Goal: Task Accomplishment & Management: Manage account settings

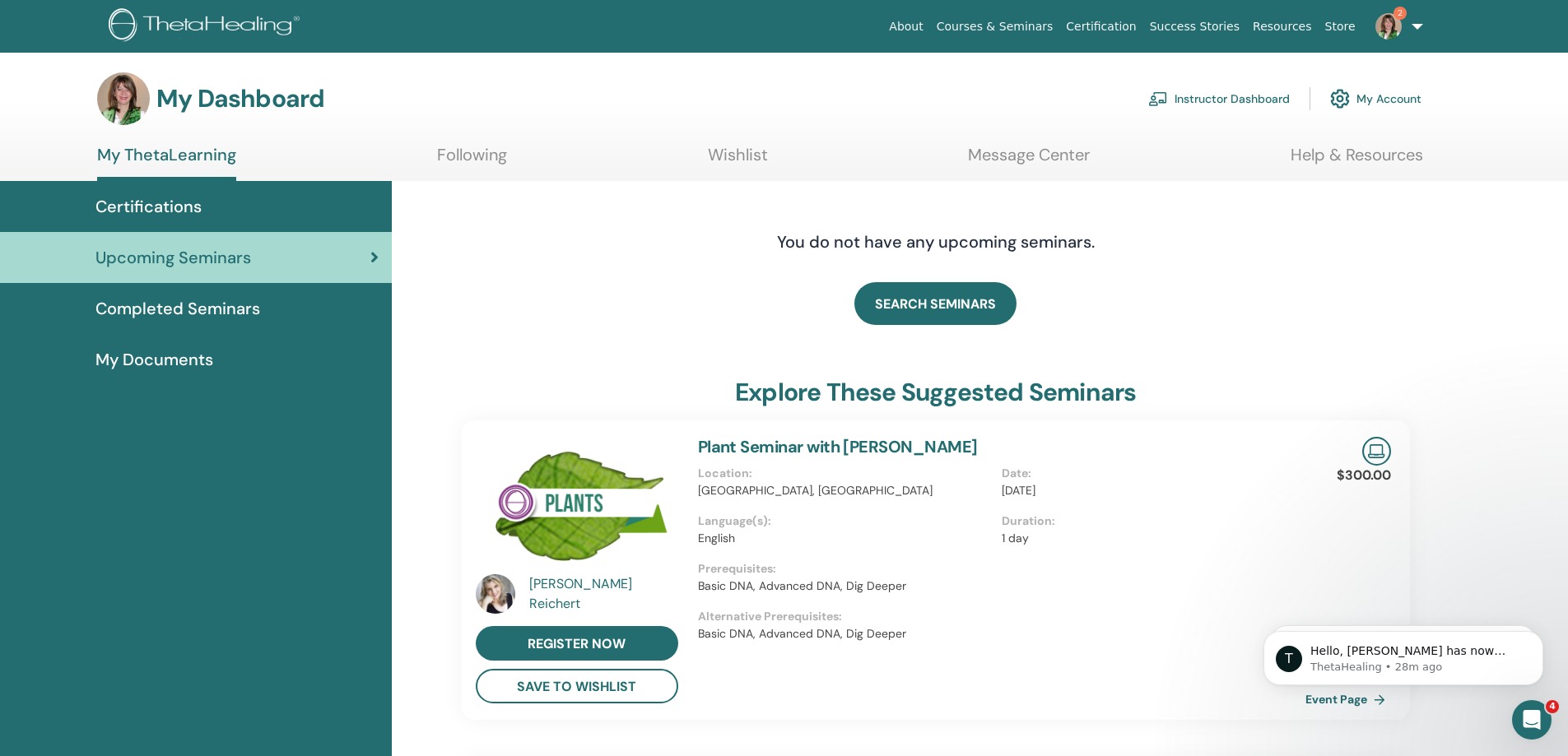
click at [1259, 96] on link "Instructor Dashboard" at bounding box center [1219, 98] width 141 height 37
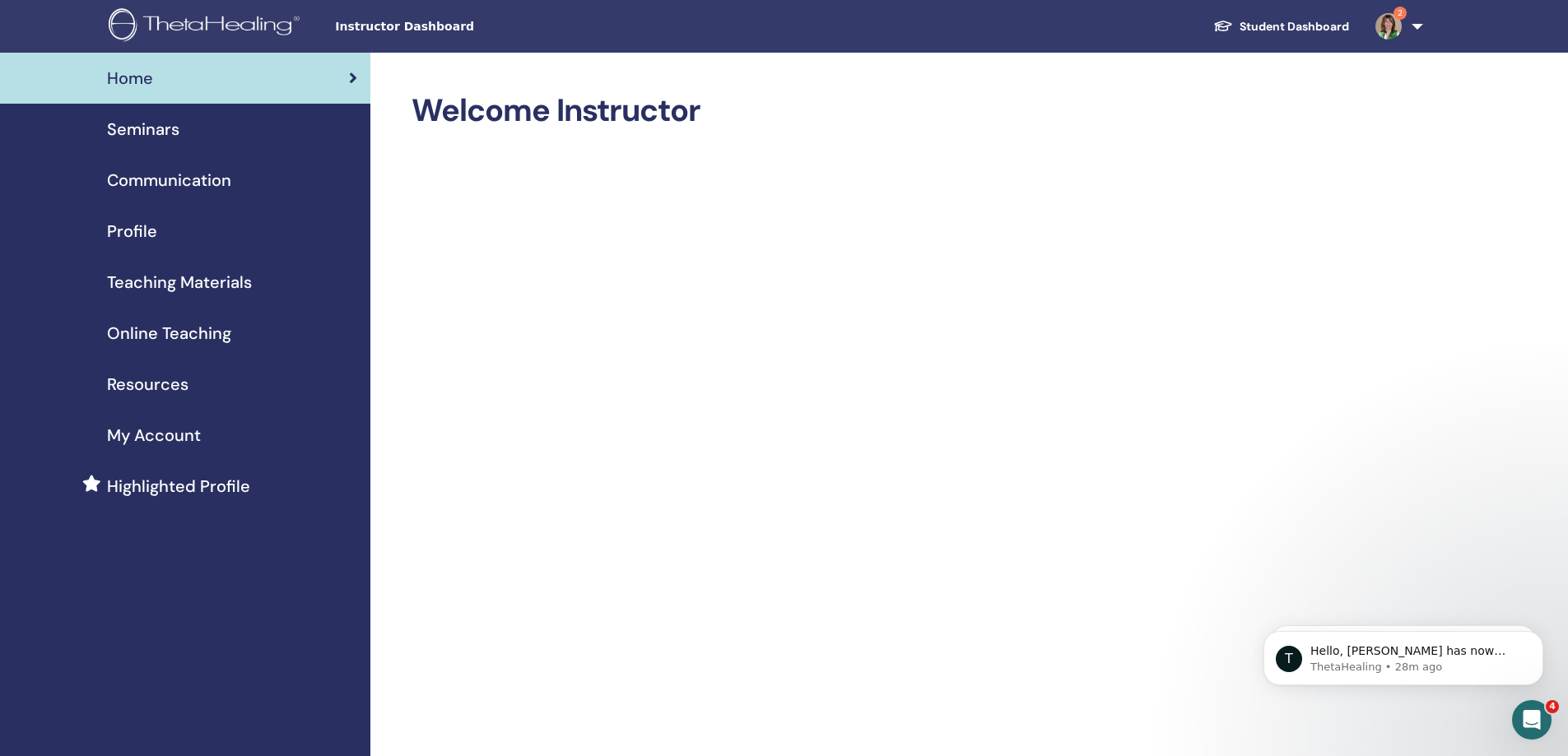
click at [167, 135] on span "Seminars" at bounding box center [143, 130] width 72 height 25
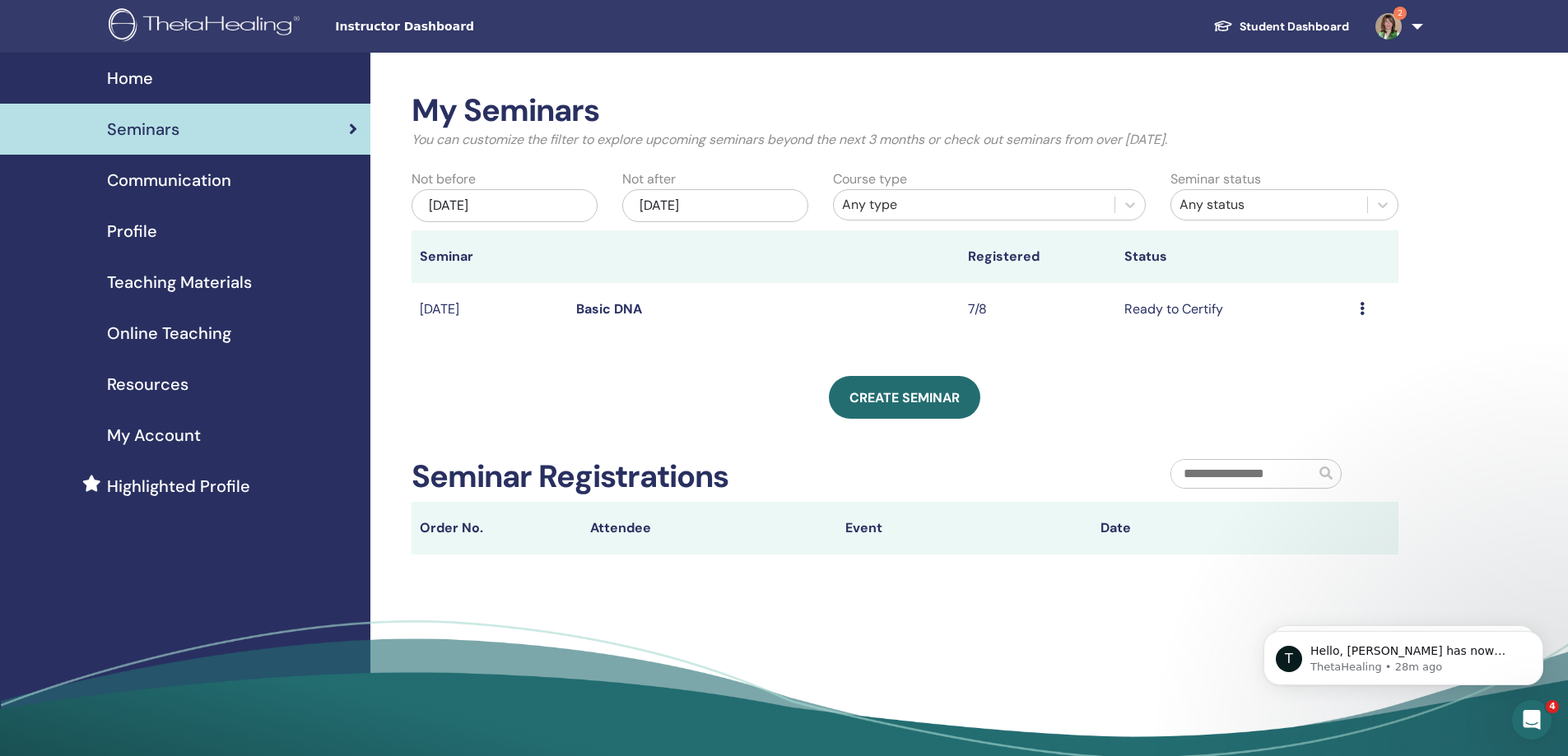
click at [1364, 312] on icon at bounding box center [1362, 308] width 5 height 13
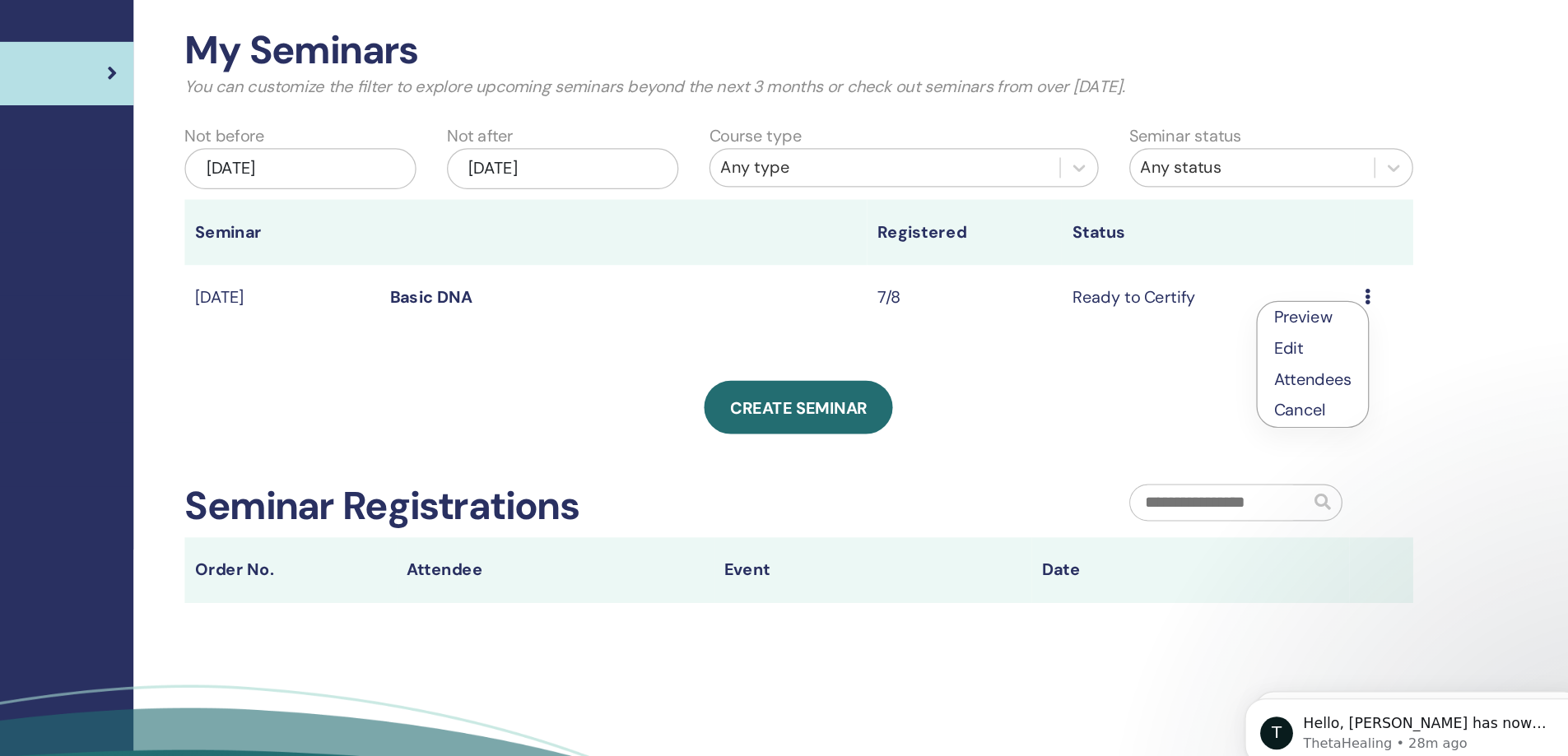
click at [1316, 372] on link "Attendees" at bounding box center [1318, 374] width 63 height 17
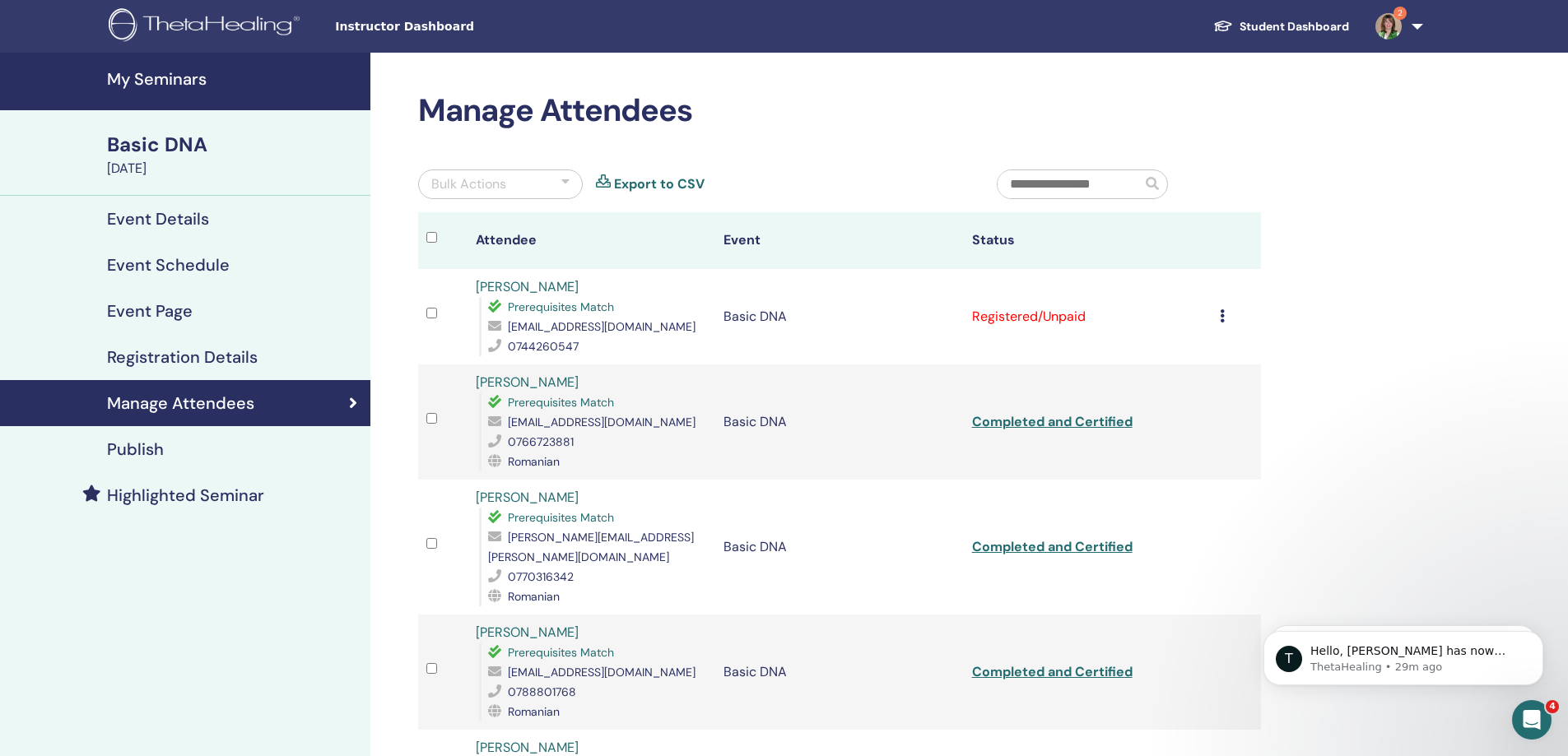
click at [1227, 319] on div "Cancel Registration Do not auto-certify Mark as Paid Mark as Unpaid Mark as Abs…" at bounding box center [1236, 316] width 33 height 20
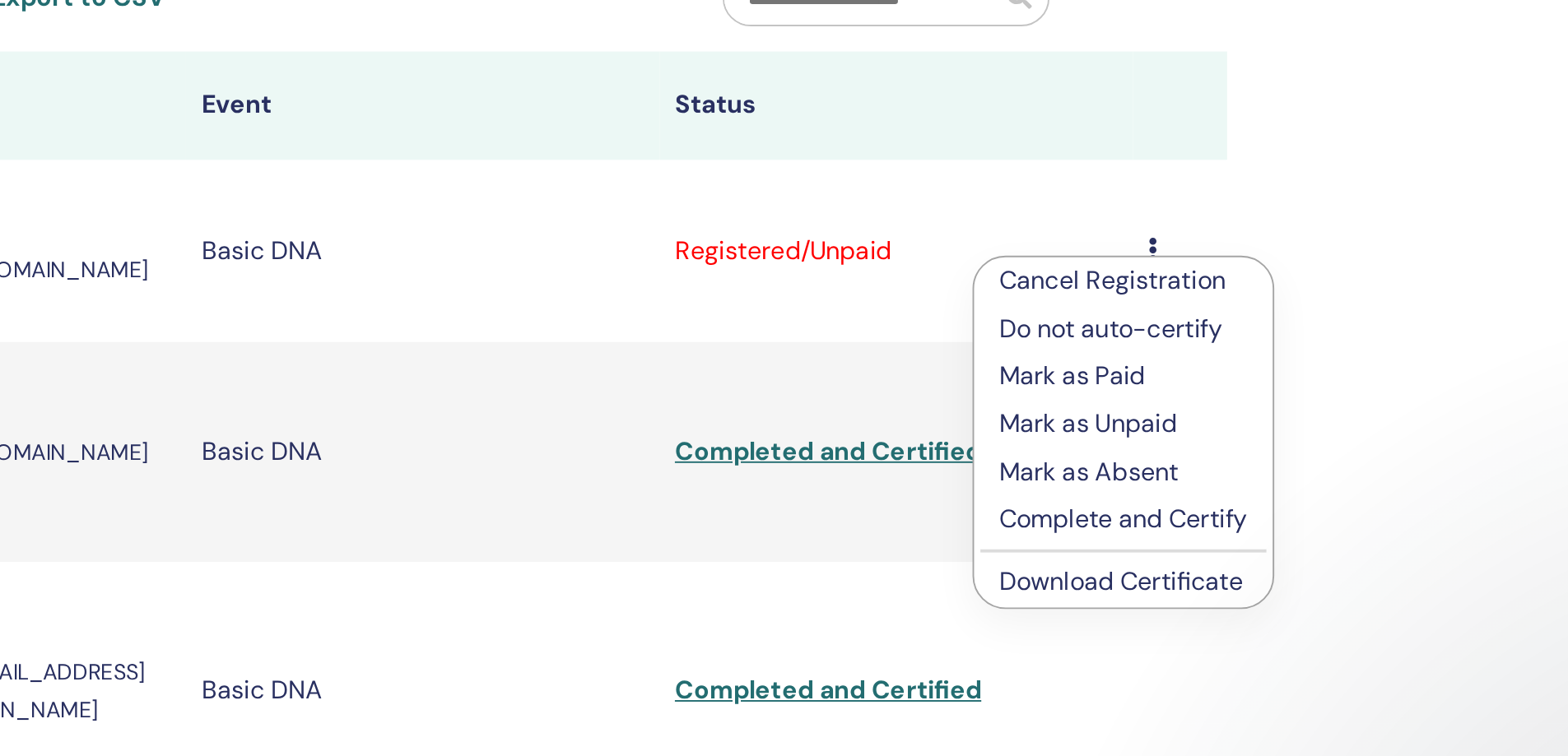
click at [1213, 382] on p "Mark as Paid" at bounding box center [1206, 382] width 130 height 20
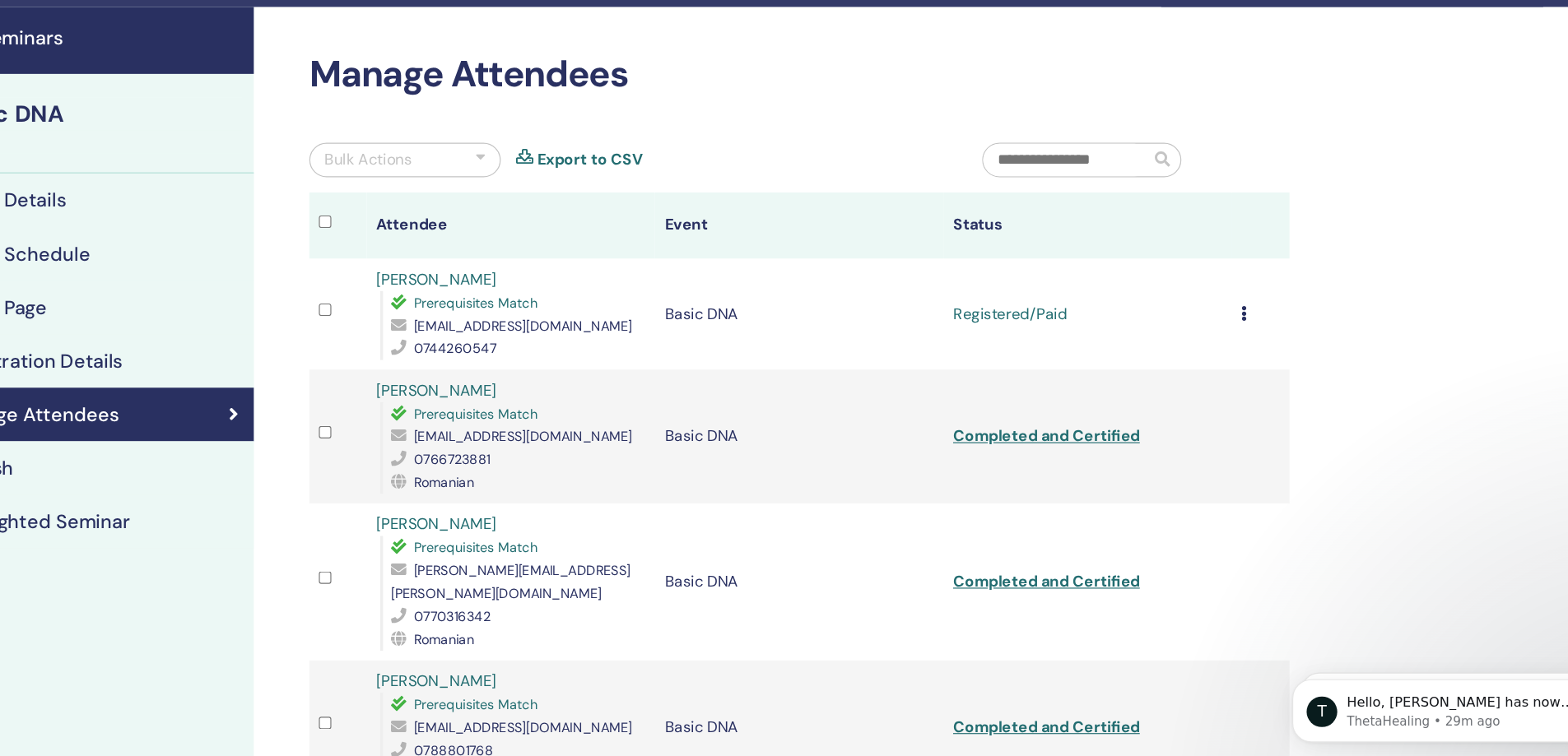
click at [1218, 317] on td "Cancel Registration Do not auto-certify Mark as Paid Mark as Unpaid Mark as Abs…" at bounding box center [1236, 316] width 49 height 96
click at [1226, 317] on div "Cancel Registration Do not auto-certify Mark as Paid Mark as Unpaid Mark as Abs…" at bounding box center [1236, 316] width 33 height 20
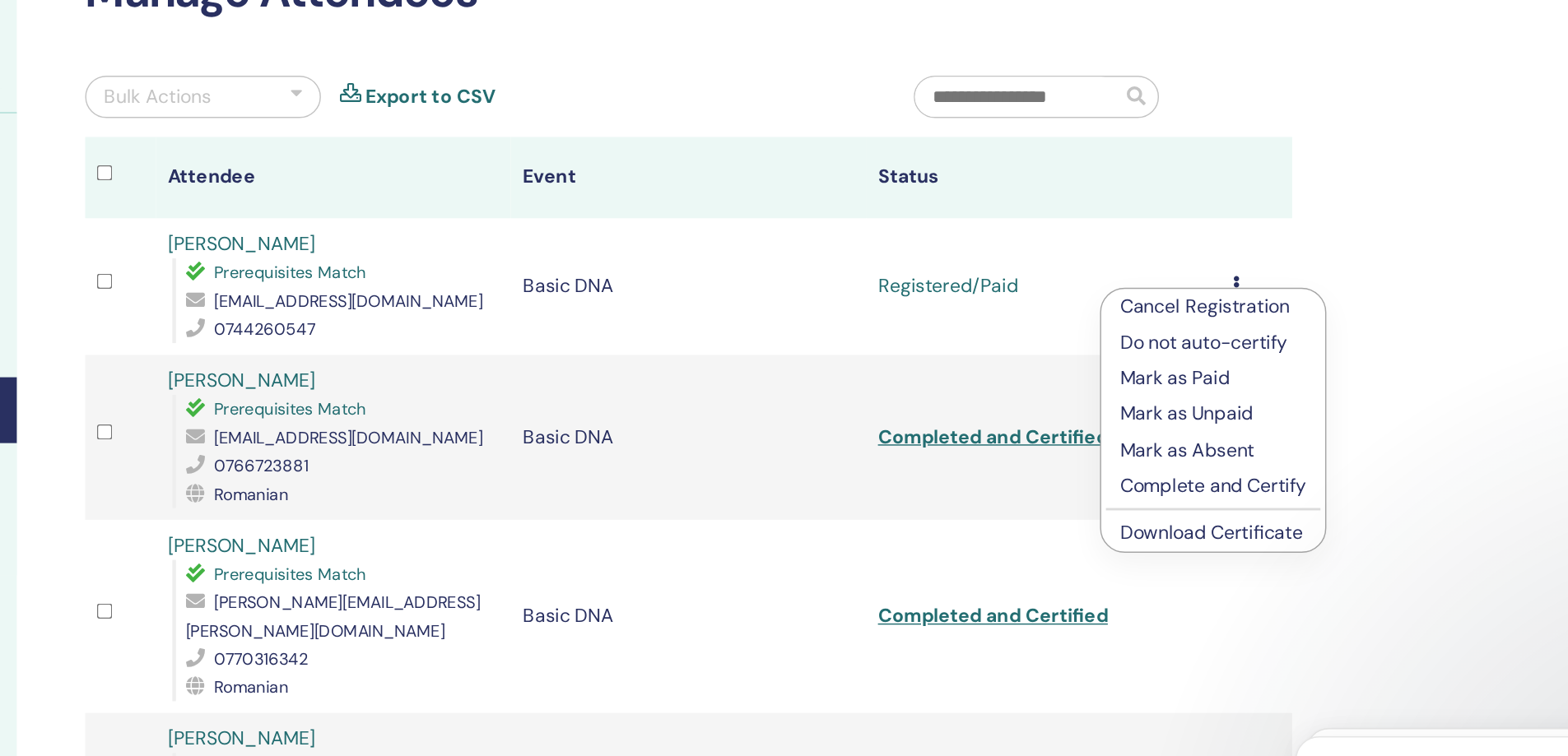
click at [1201, 491] on link "Download Certificate" at bounding box center [1204, 488] width 128 height 17
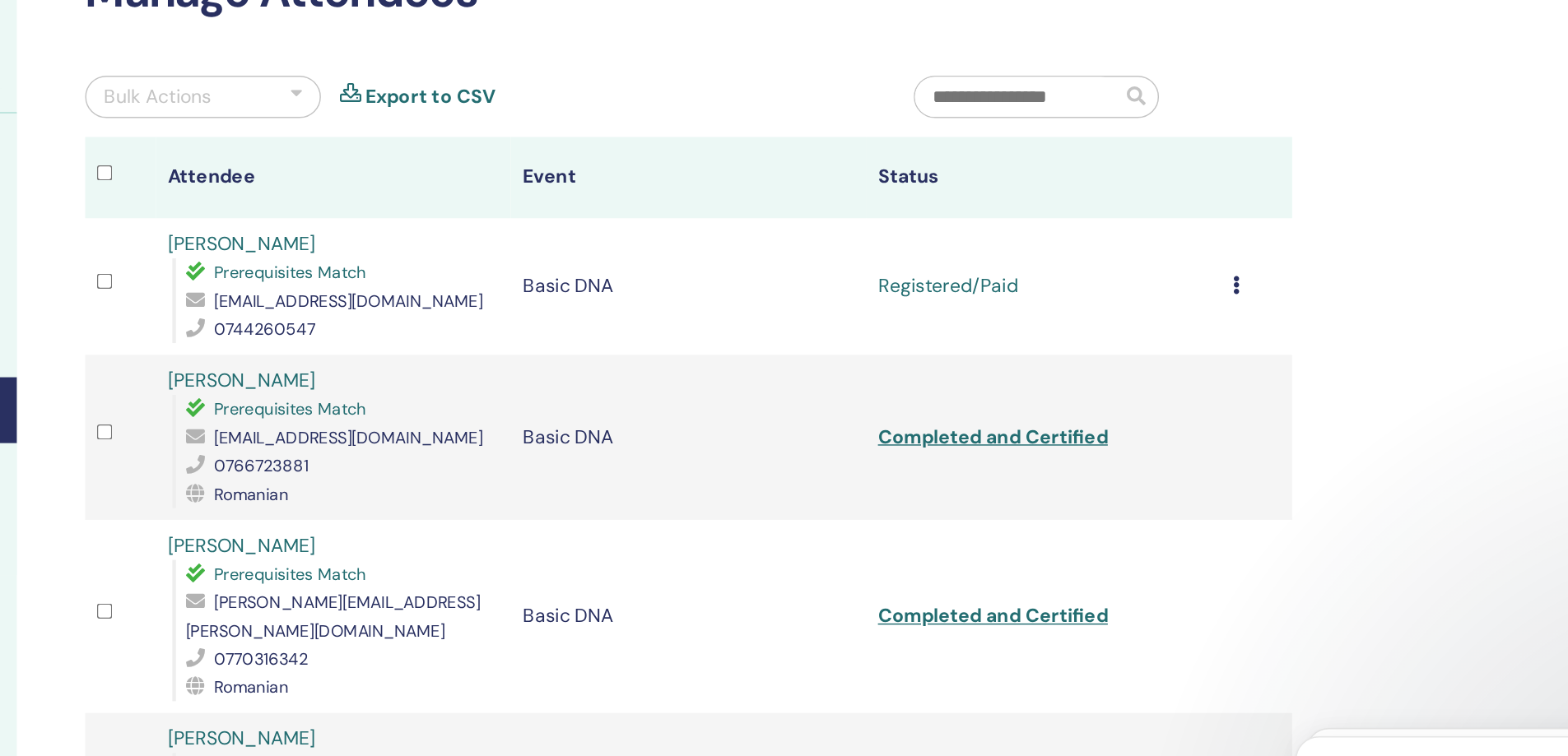
click at [1222, 317] on icon at bounding box center [1223, 315] width 5 height 13
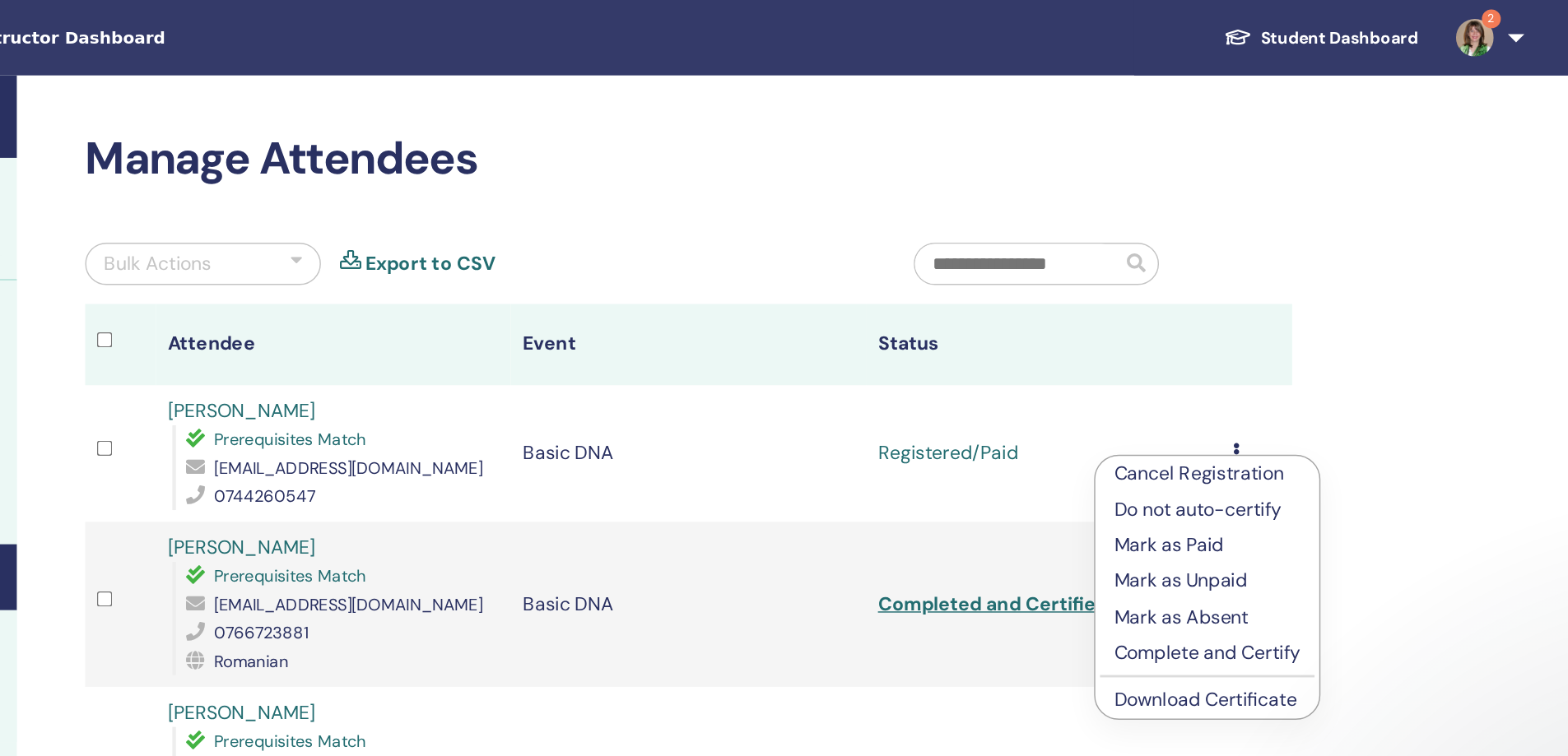
click at [1210, 453] on p "Complete and Certify" at bounding box center [1201, 456] width 130 height 20
